Goal: Task Accomplishment & Management: Manage account settings

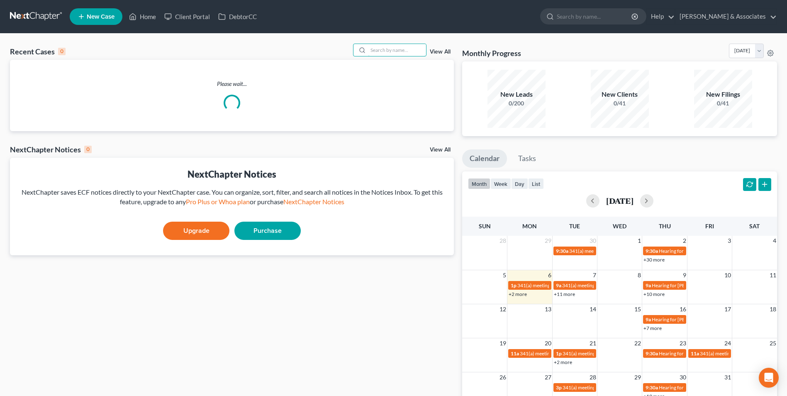
click at [378, 51] on input "search" at bounding box center [397, 50] width 58 height 12
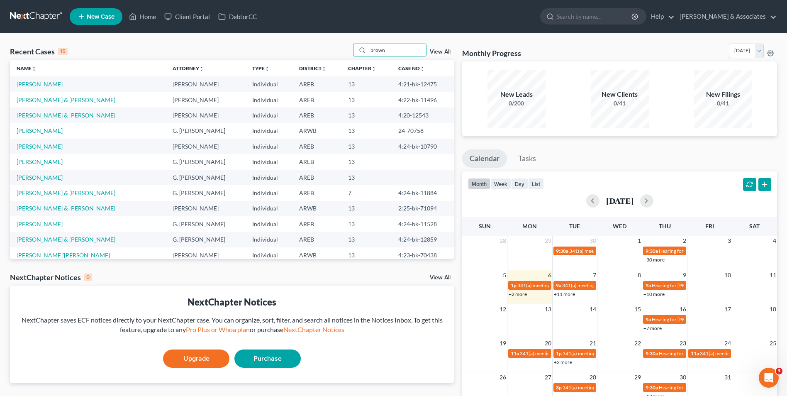
type input "brown"
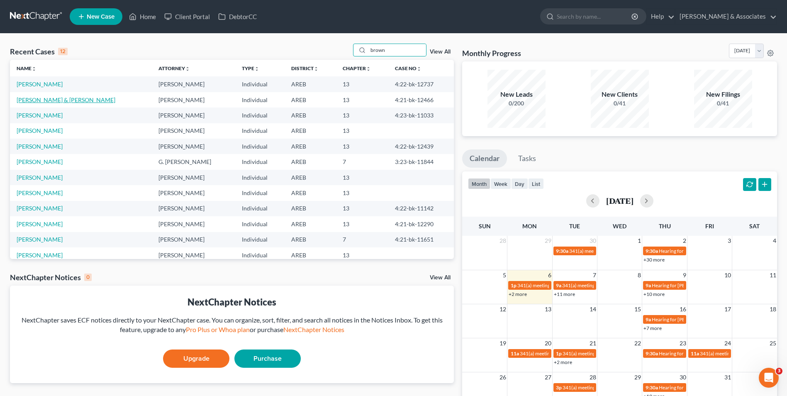
click at [73, 102] on link "[PERSON_NAME] & [PERSON_NAME]" at bounding box center [66, 99] width 99 height 7
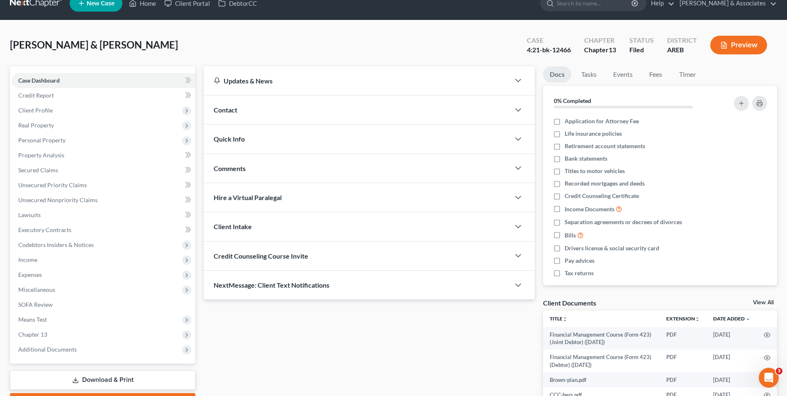
scroll to position [14, 0]
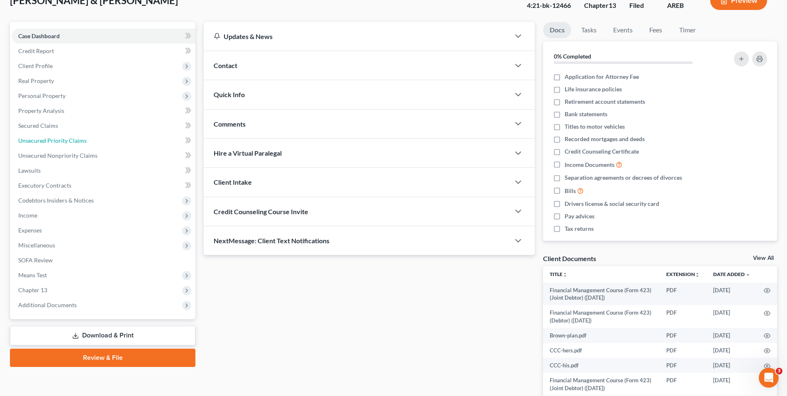
click at [109, 145] on link "Unsecured Priority Claims" at bounding box center [104, 140] width 184 height 15
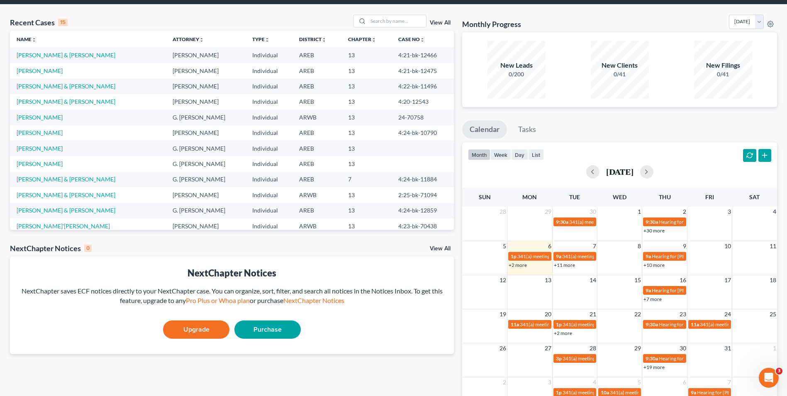
scroll to position [30, 0]
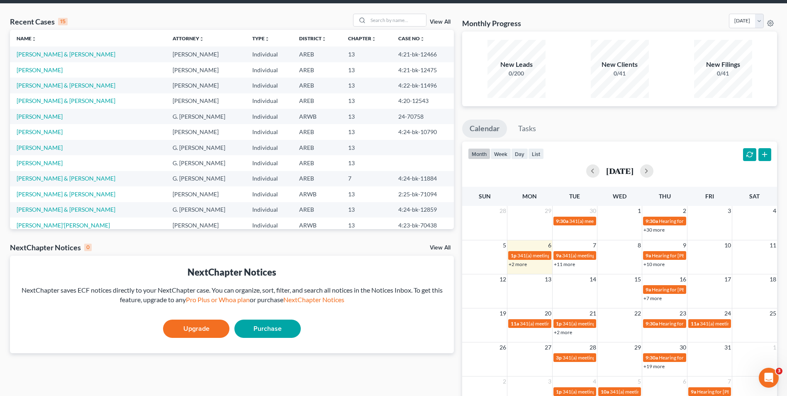
click at [521, 261] on link "+2 more" at bounding box center [518, 264] width 18 height 6
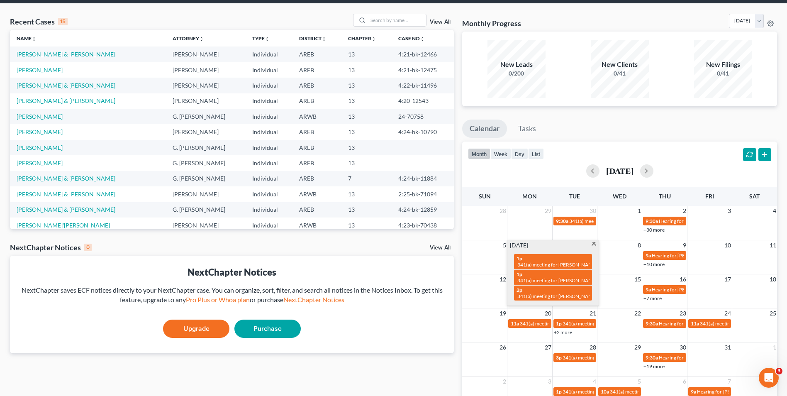
click at [616, 141] on div "month week day list [DATE]" at bounding box center [619, 161] width 323 height 40
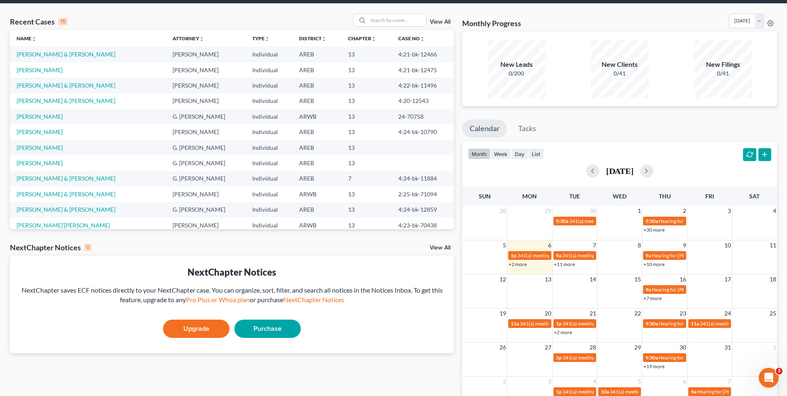
click at [568, 263] on link "+11 more" at bounding box center [564, 264] width 21 height 6
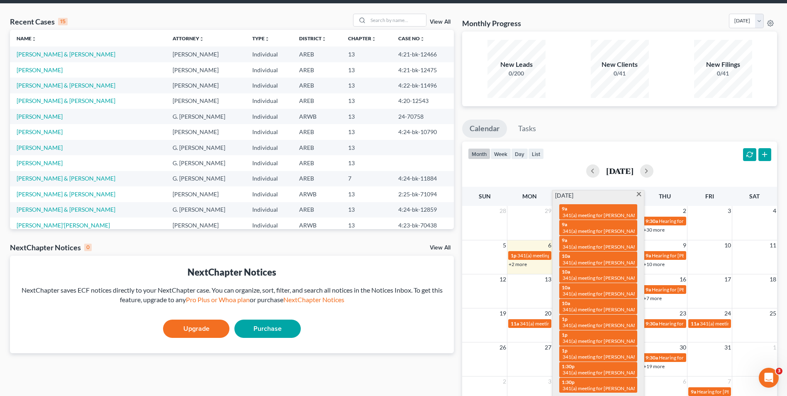
click at [600, 363] on div "1:30p 341(a) meeting for [PERSON_NAME]" at bounding box center [598, 369] width 73 height 13
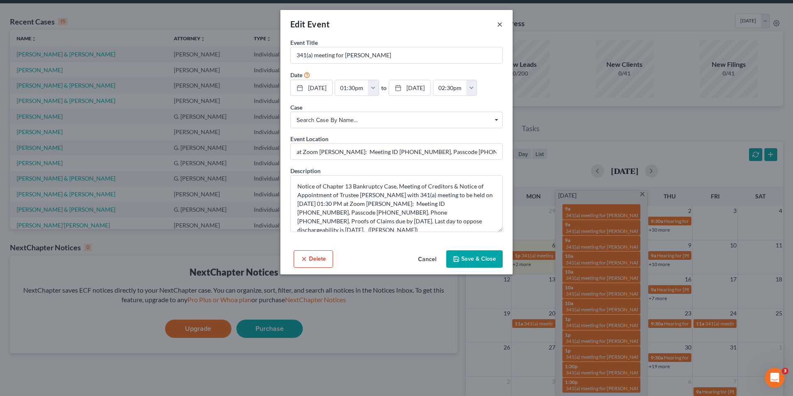
click at [498, 23] on button "×" at bounding box center [500, 24] width 6 height 10
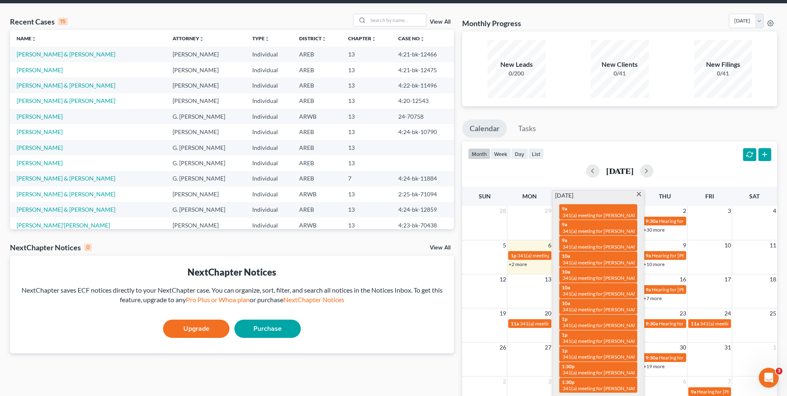
click at [585, 63] on div "New Clients 0/41" at bounding box center [619, 69] width 95 height 58
